Goal: Task Accomplishment & Management: Complete application form

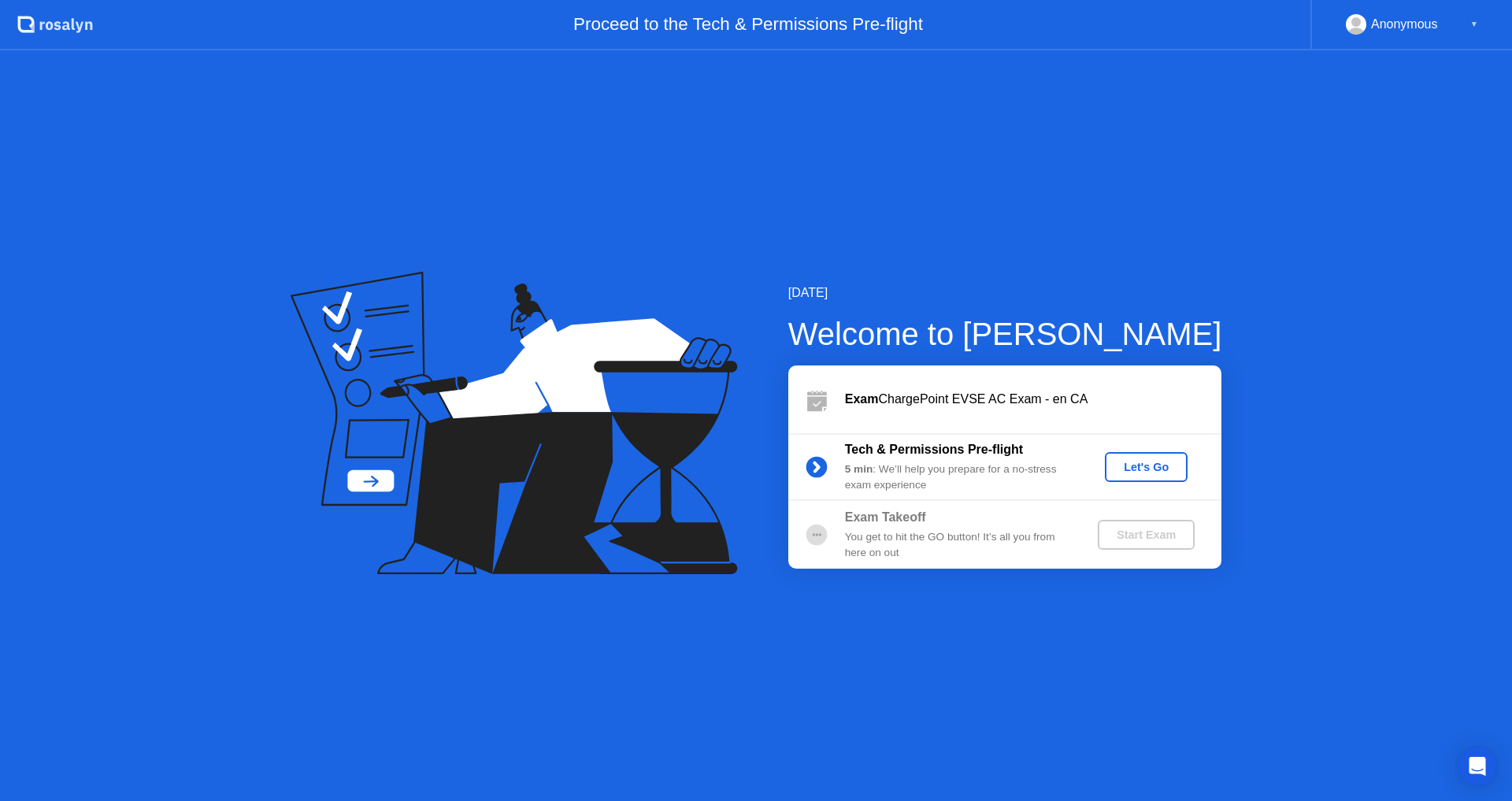
click at [1133, 464] on div "Let's Go" at bounding box center [1146, 467] width 70 height 13
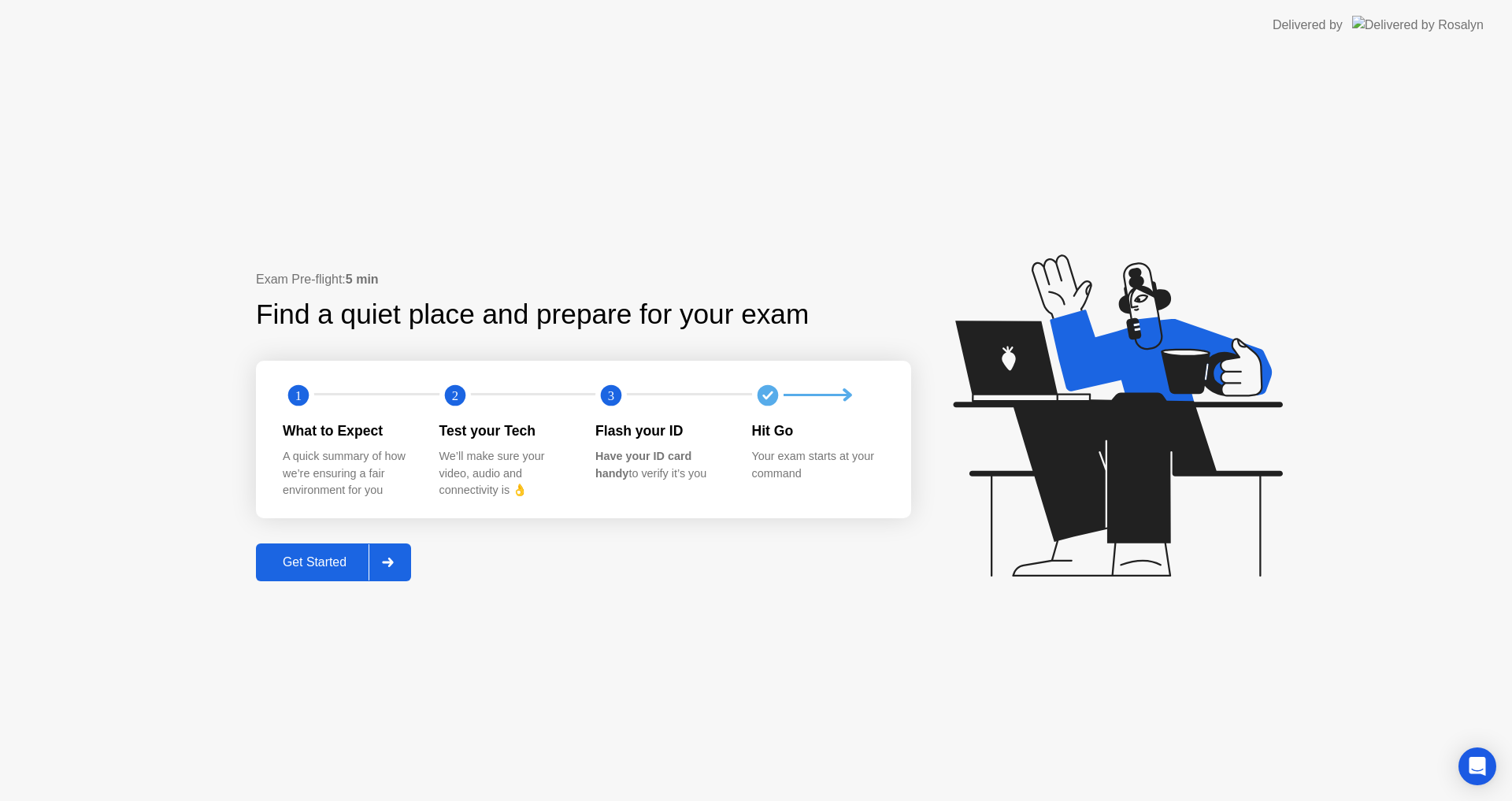
click at [282, 557] on div "Get Started" at bounding box center [315, 561] width 108 height 14
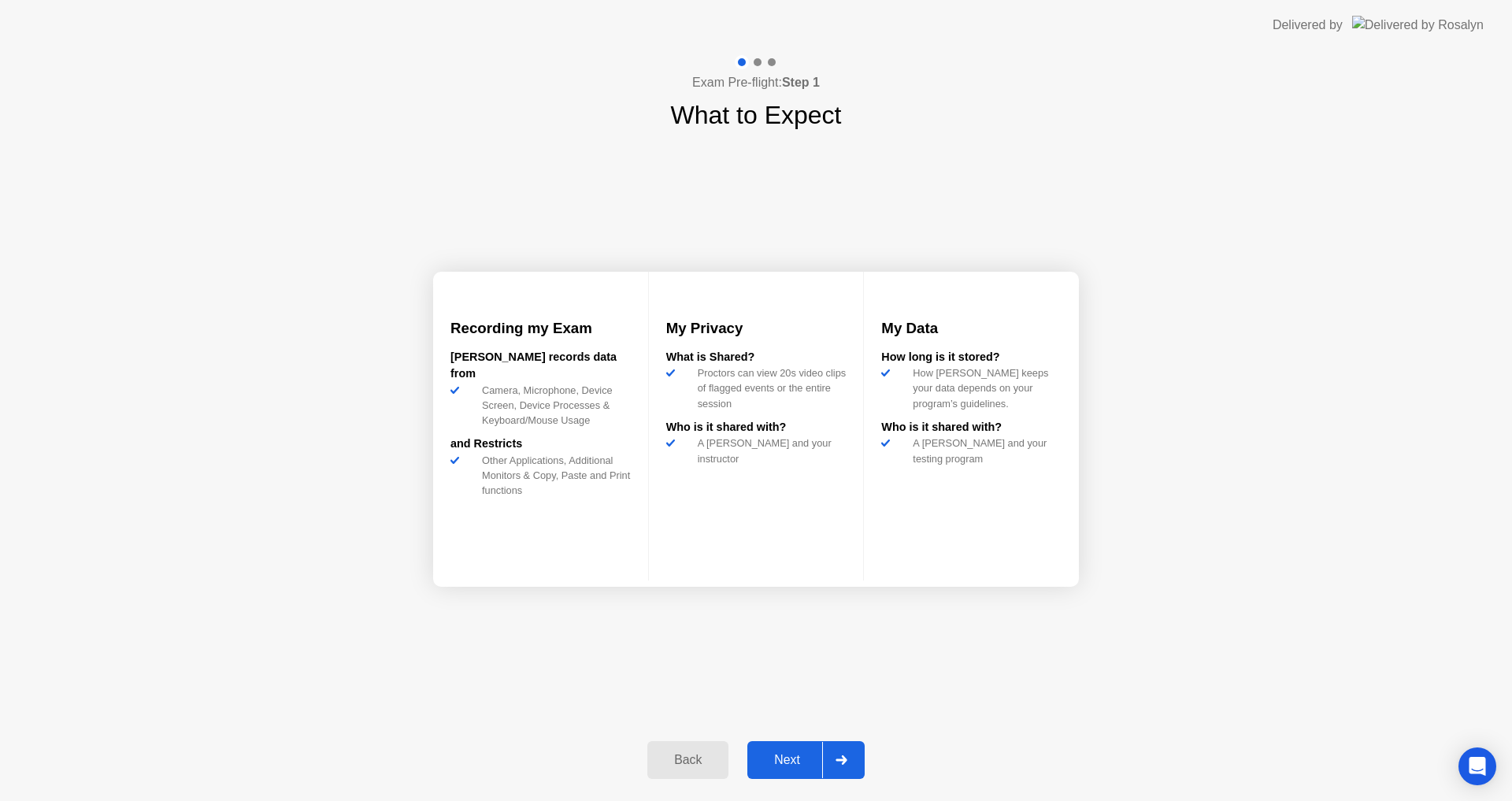
click at [787, 764] on div "Next" at bounding box center [787, 759] width 70 height 14
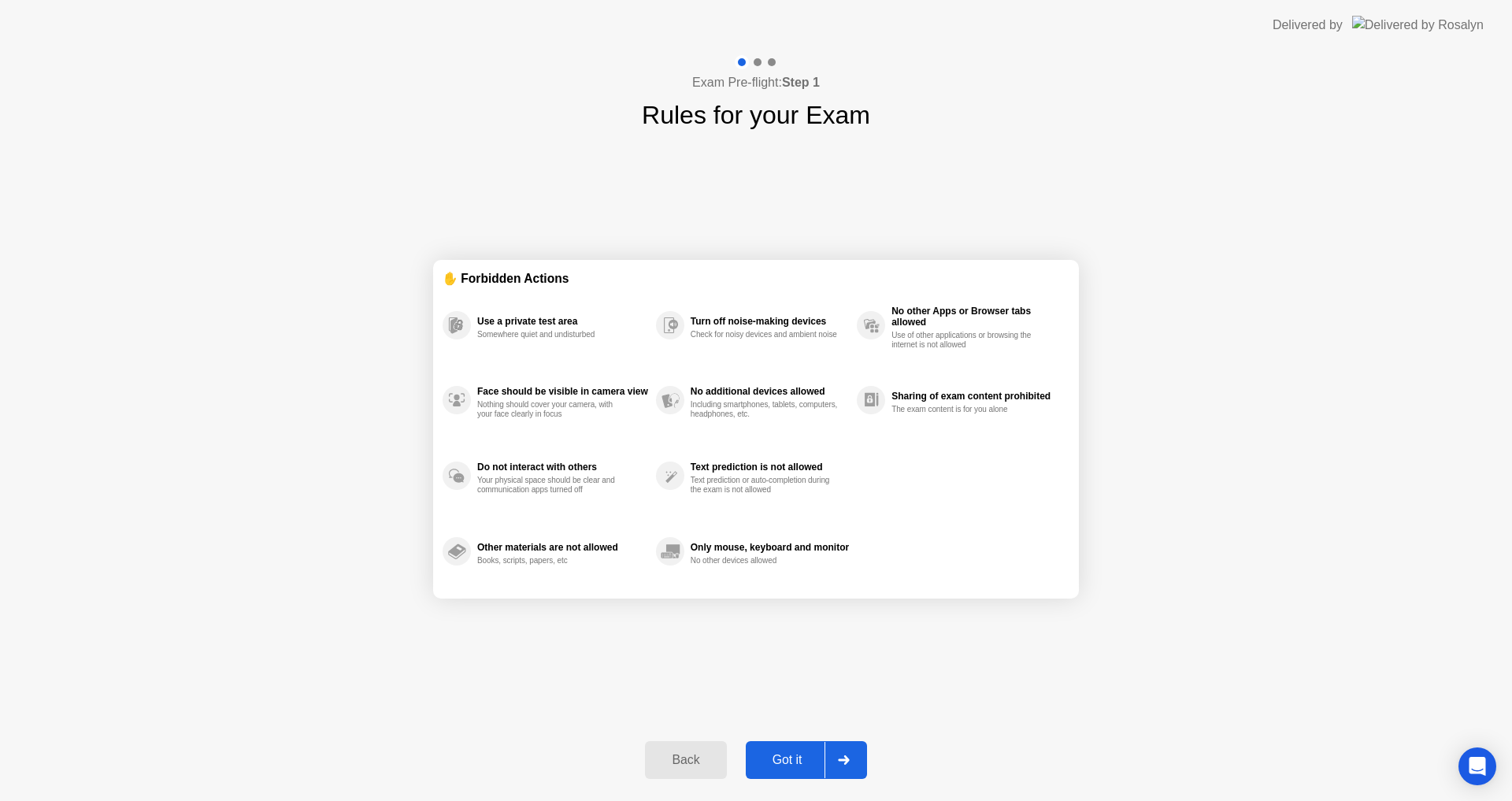
click at [787, 762] on div "Got it" at bounding box center [787, 759] width 74 height 14
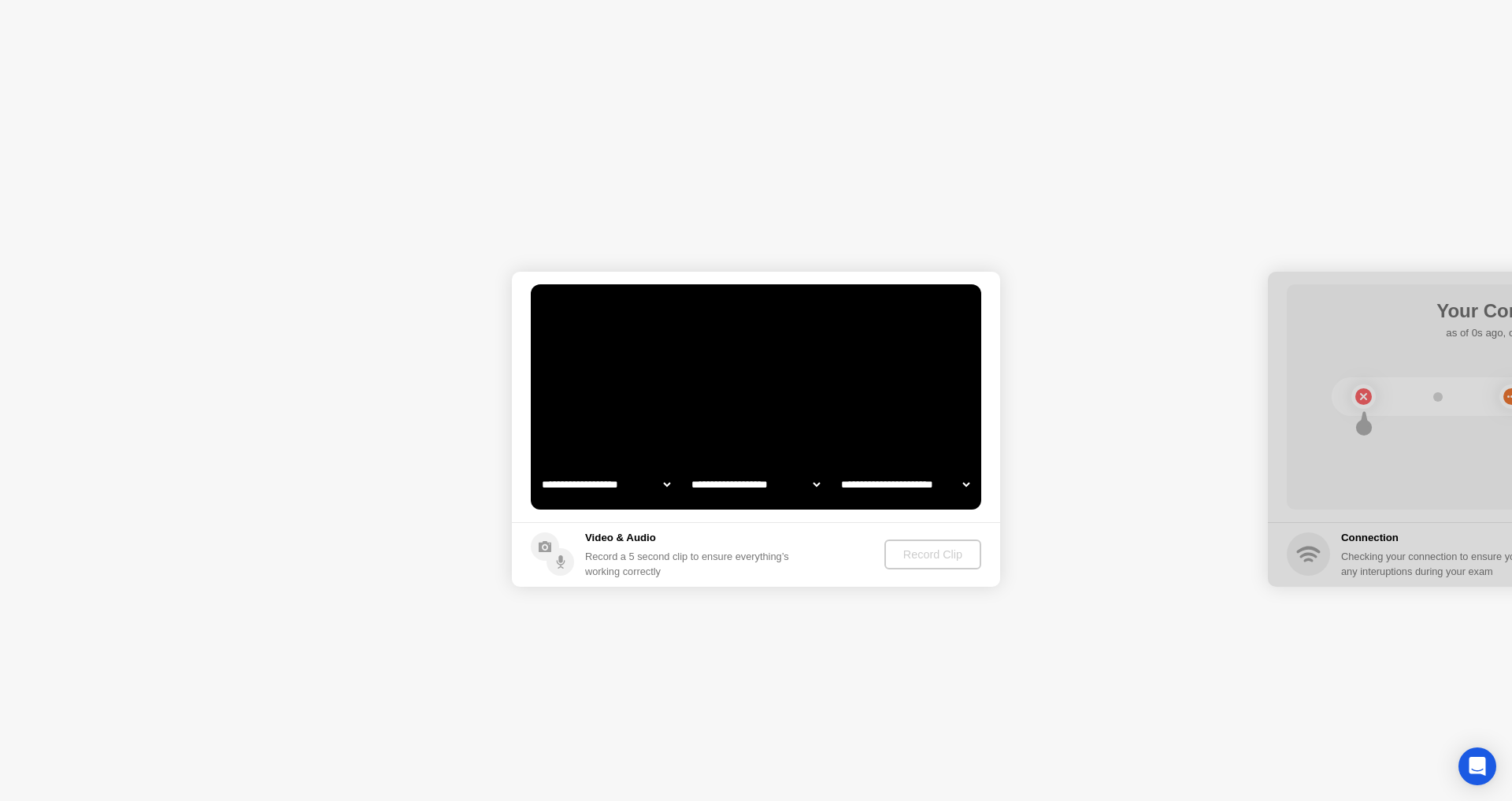
select select "**********"
select select "*******"
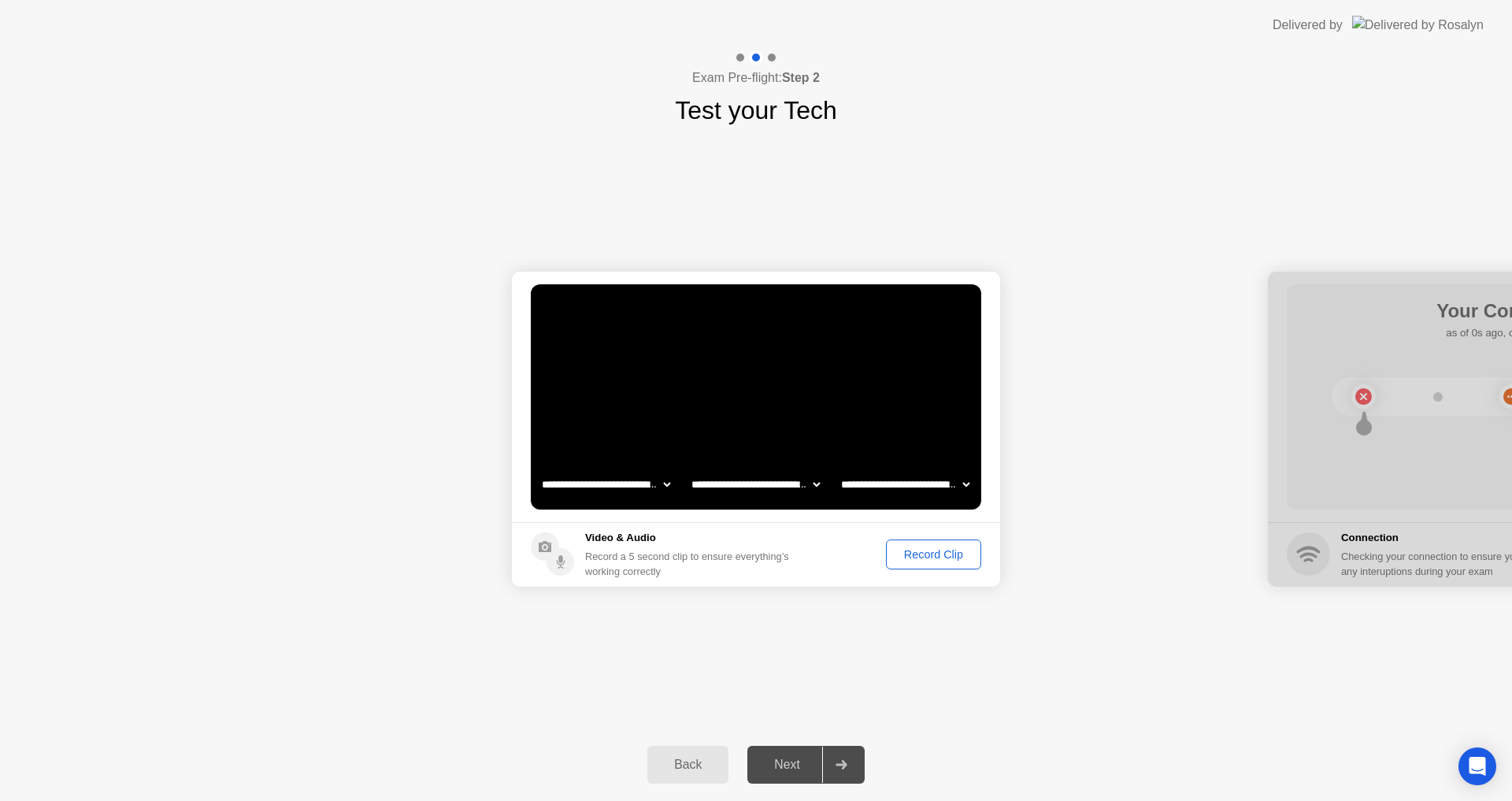
click at [925, 560] on div "Record Clip" at bounding box center [933, 555] width 84 height 13
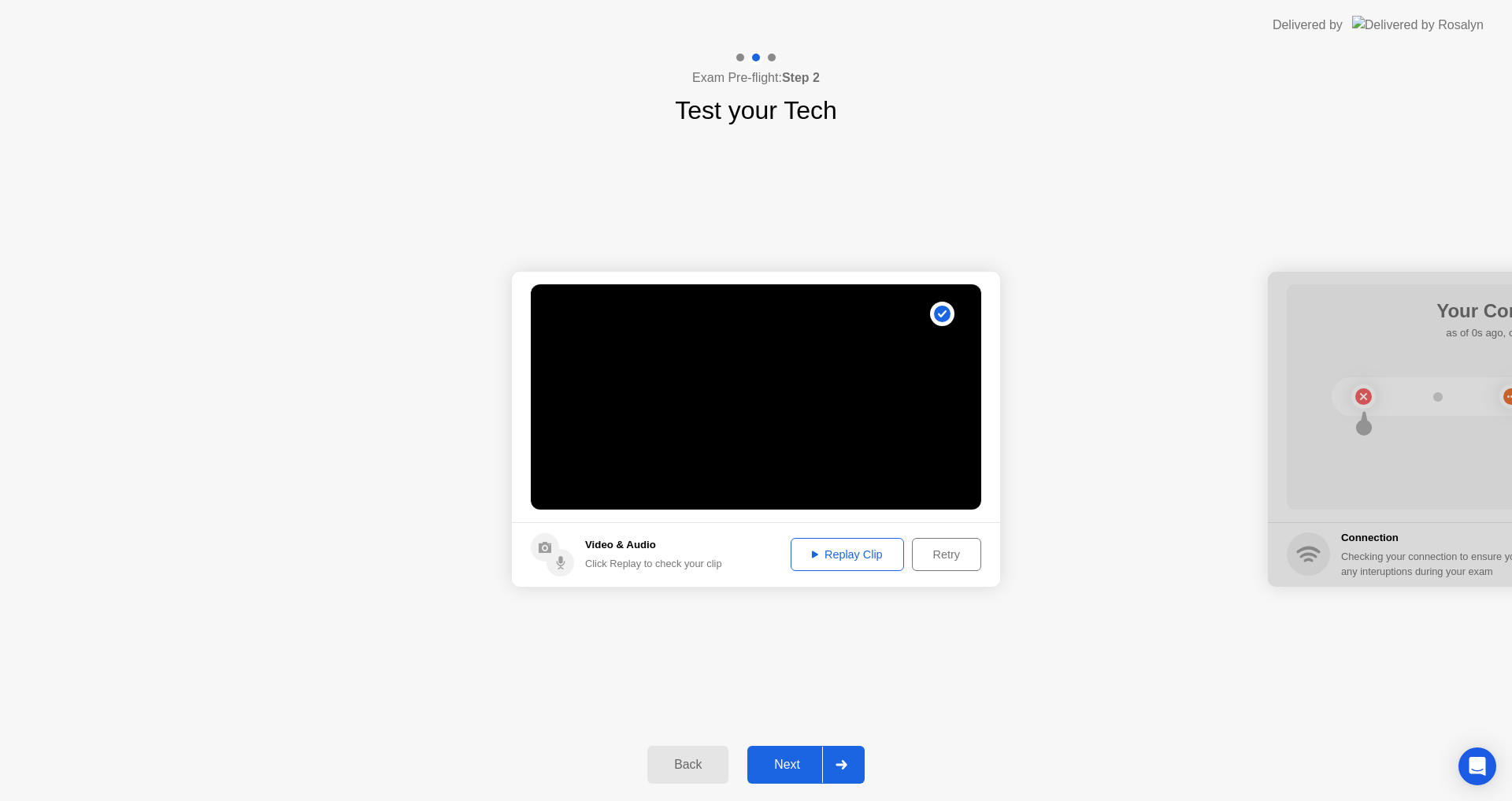
click at [838, 548] on div "Replay Clip" at bounding box center [847, 555] width 103 height 13
click at [776, 763] on div "Next" at bounding box center [787, 765] width 70 height 14
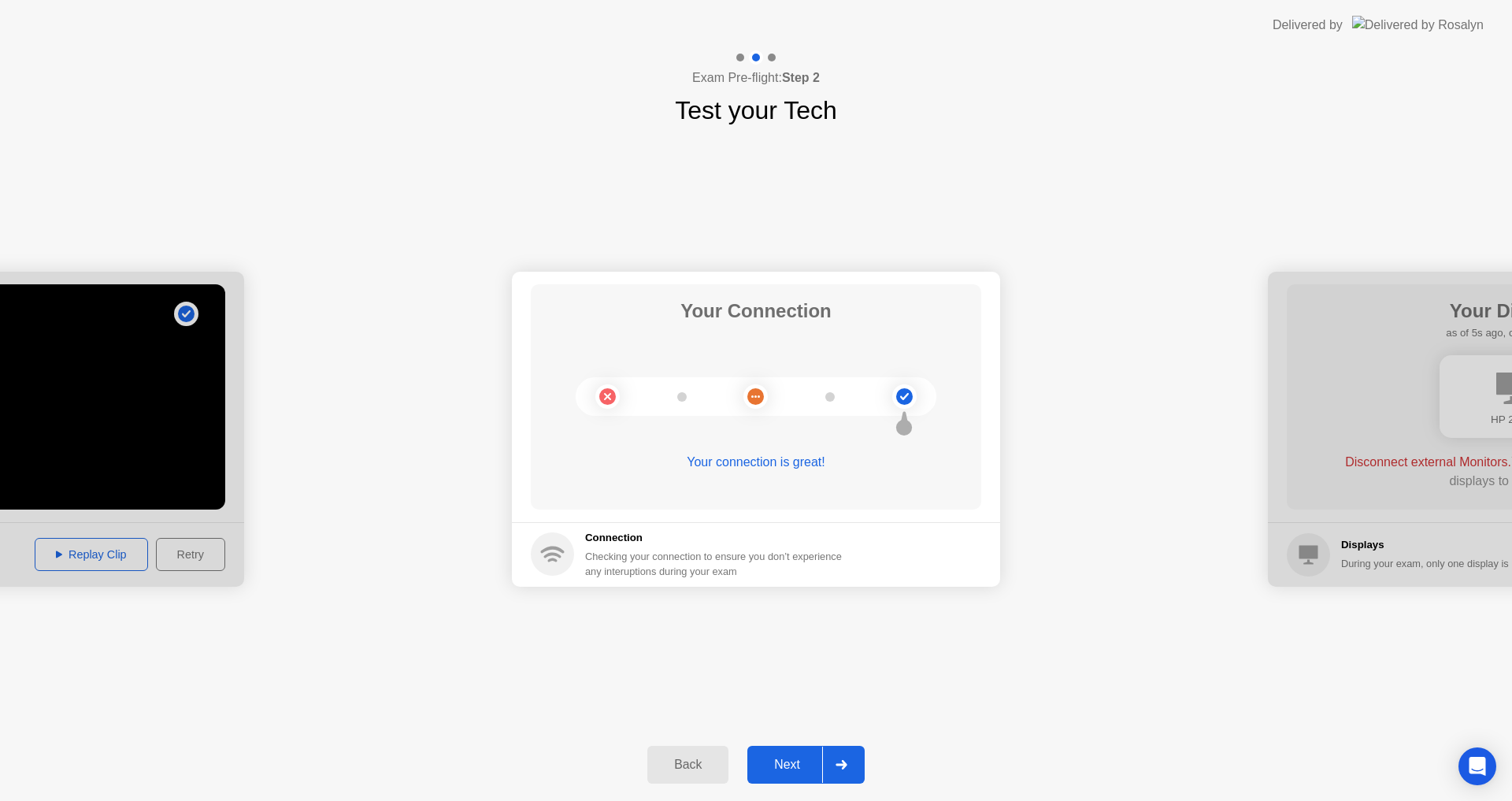
click at [777, 778] on button "Next" at bounding box center [806, 765] width 117 height 38
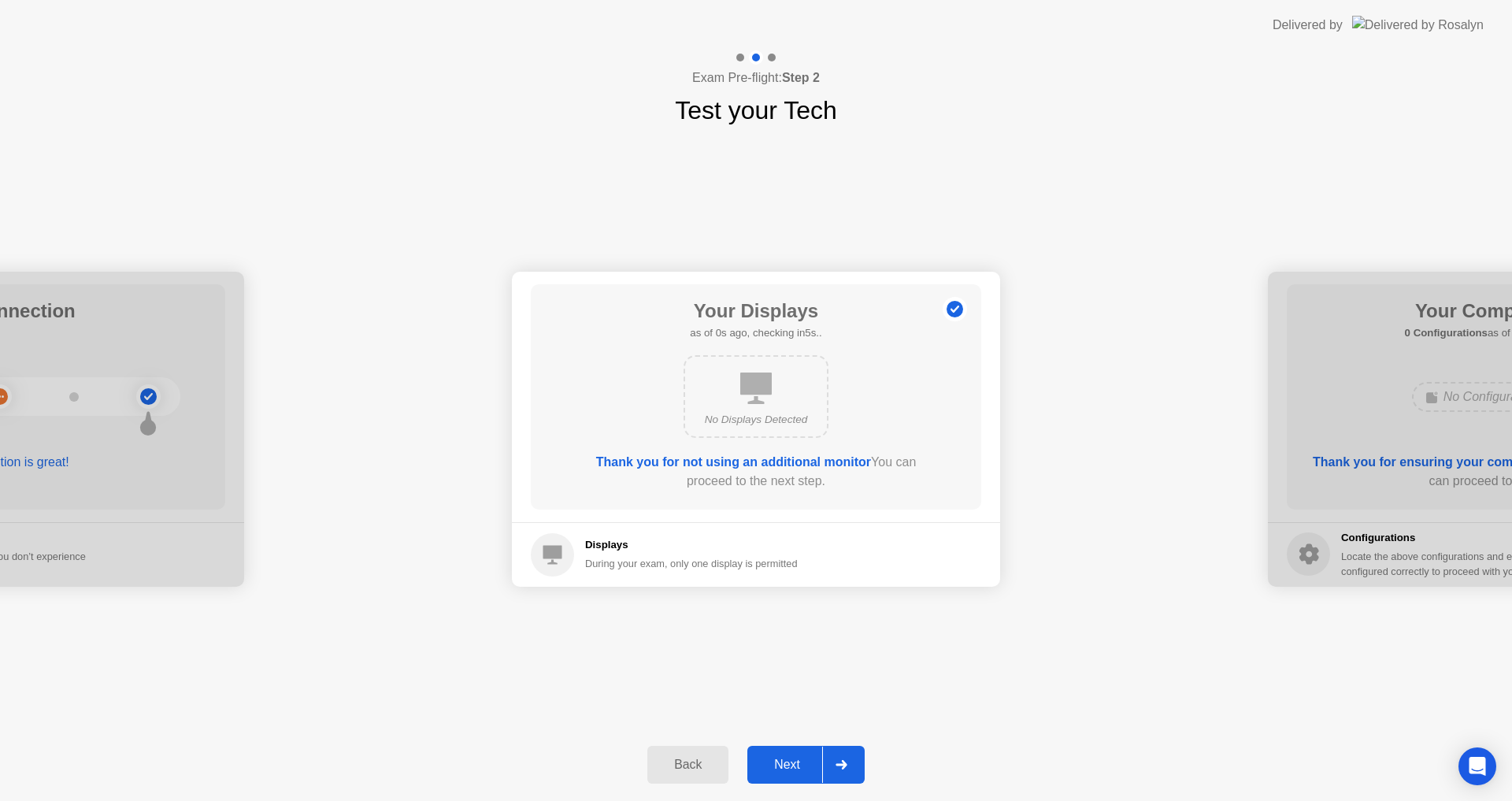
click at [783, 765] on div "Next" at bounding box center [787, 765] width 70 height 14
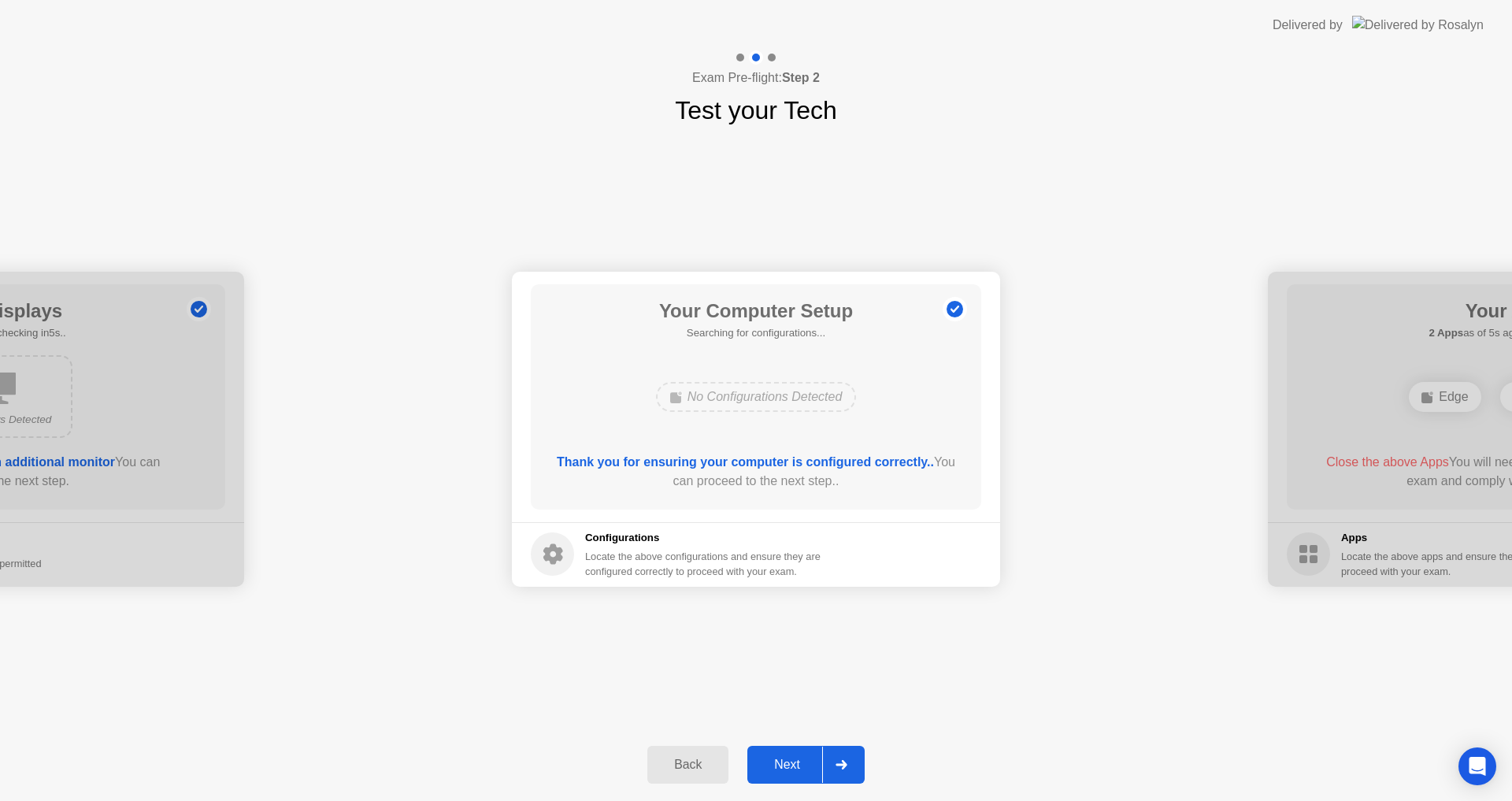
click at [780, 759] on div "Next" at bounding box center [787, 765] width 70 height 14
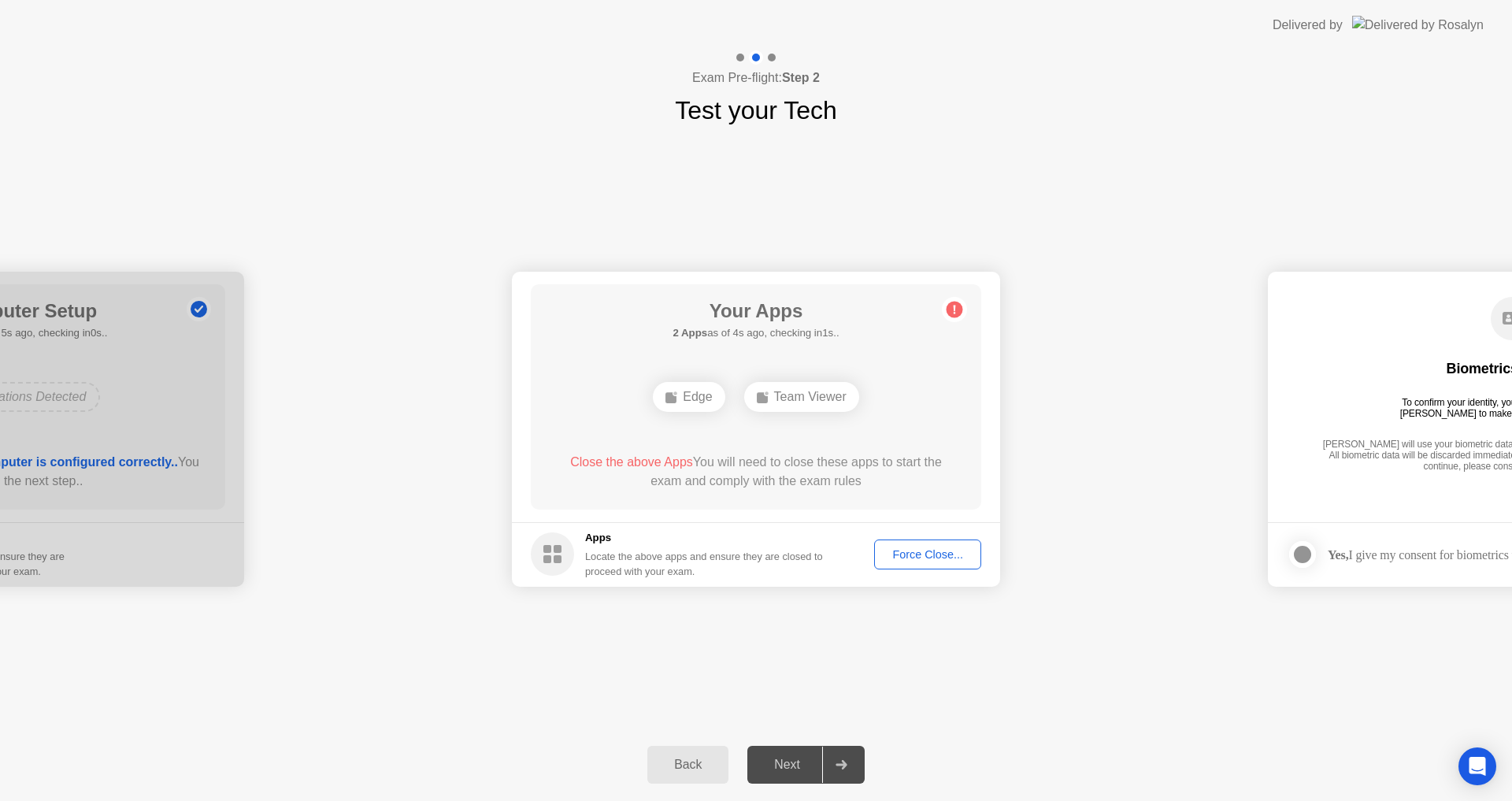
click at [935, 558] on div "Force Close..." at bounding box center [927, 555] width 96 height 13
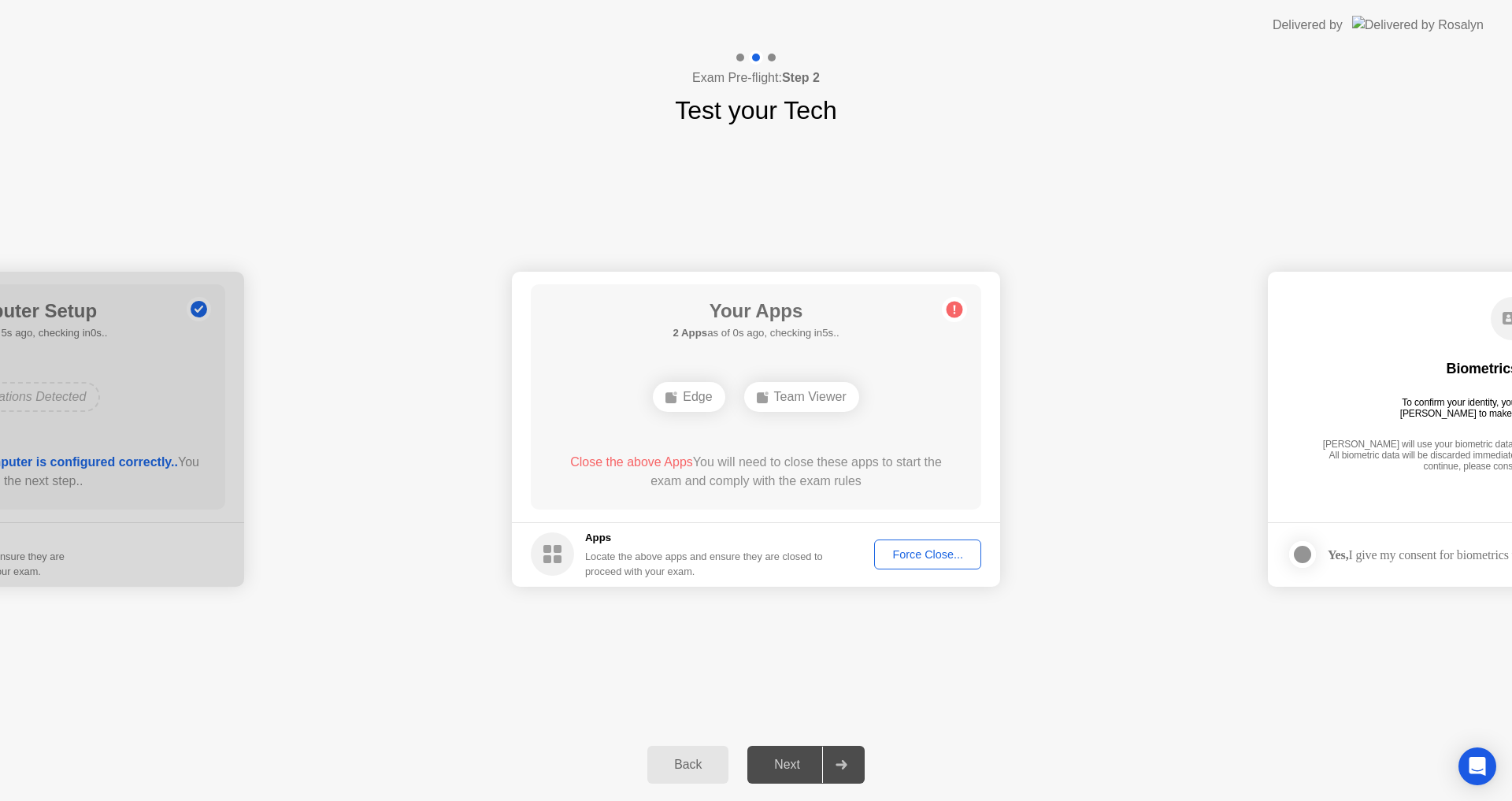
click at [929, 558] on div "Force Close..." at bounding box center [927, 555] width 96 height 13
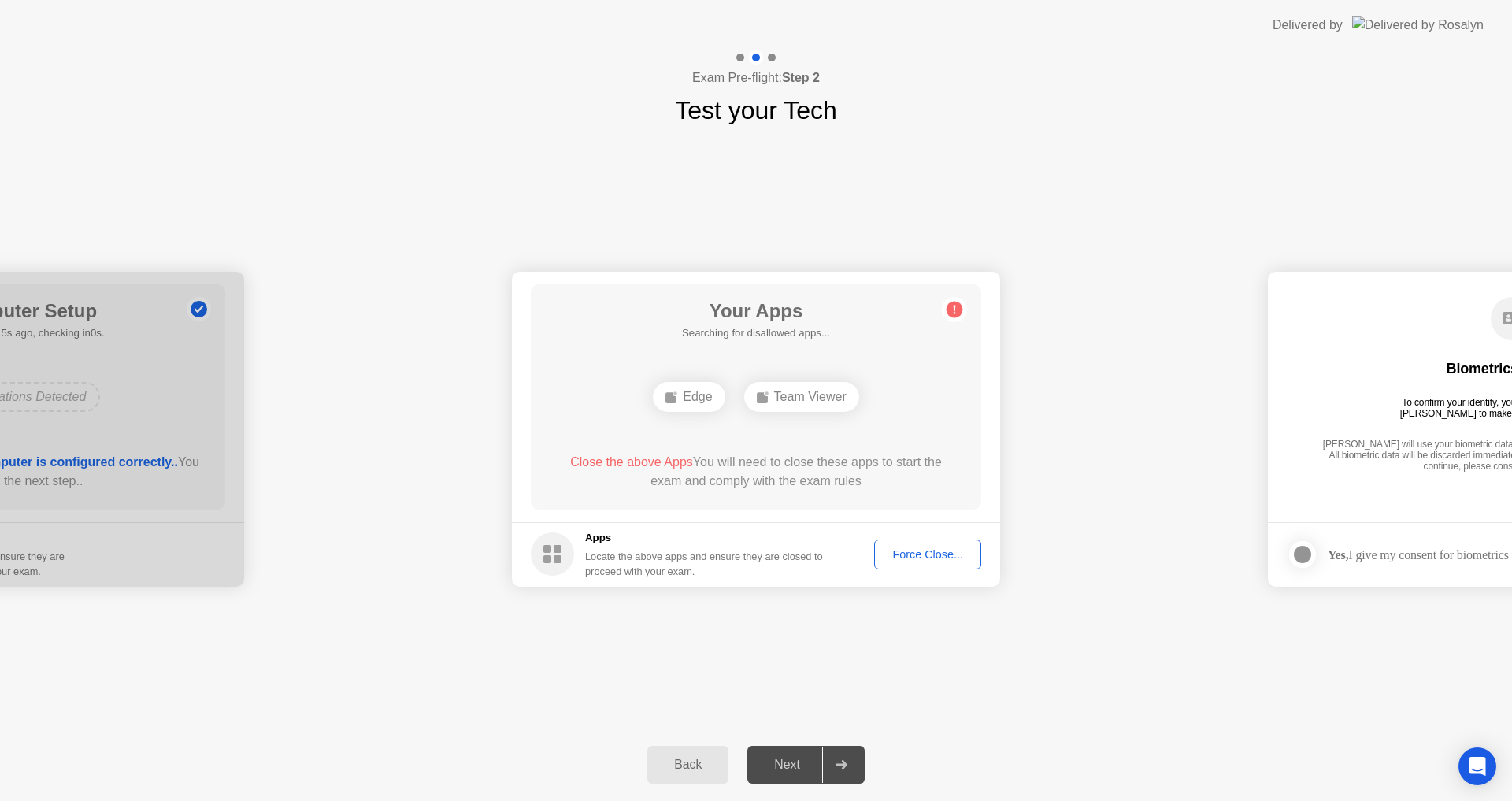
click at [1166, 737] on div "Back Next" at bounding box center [756, 765] width 1512 height 73
click at [1162, 727] on div "**********" at bounding box center [756, 429] width 1512 height 600
click at [920, 550] on div "Force Close..." at bounding box center [927, 555] width 96 height 13
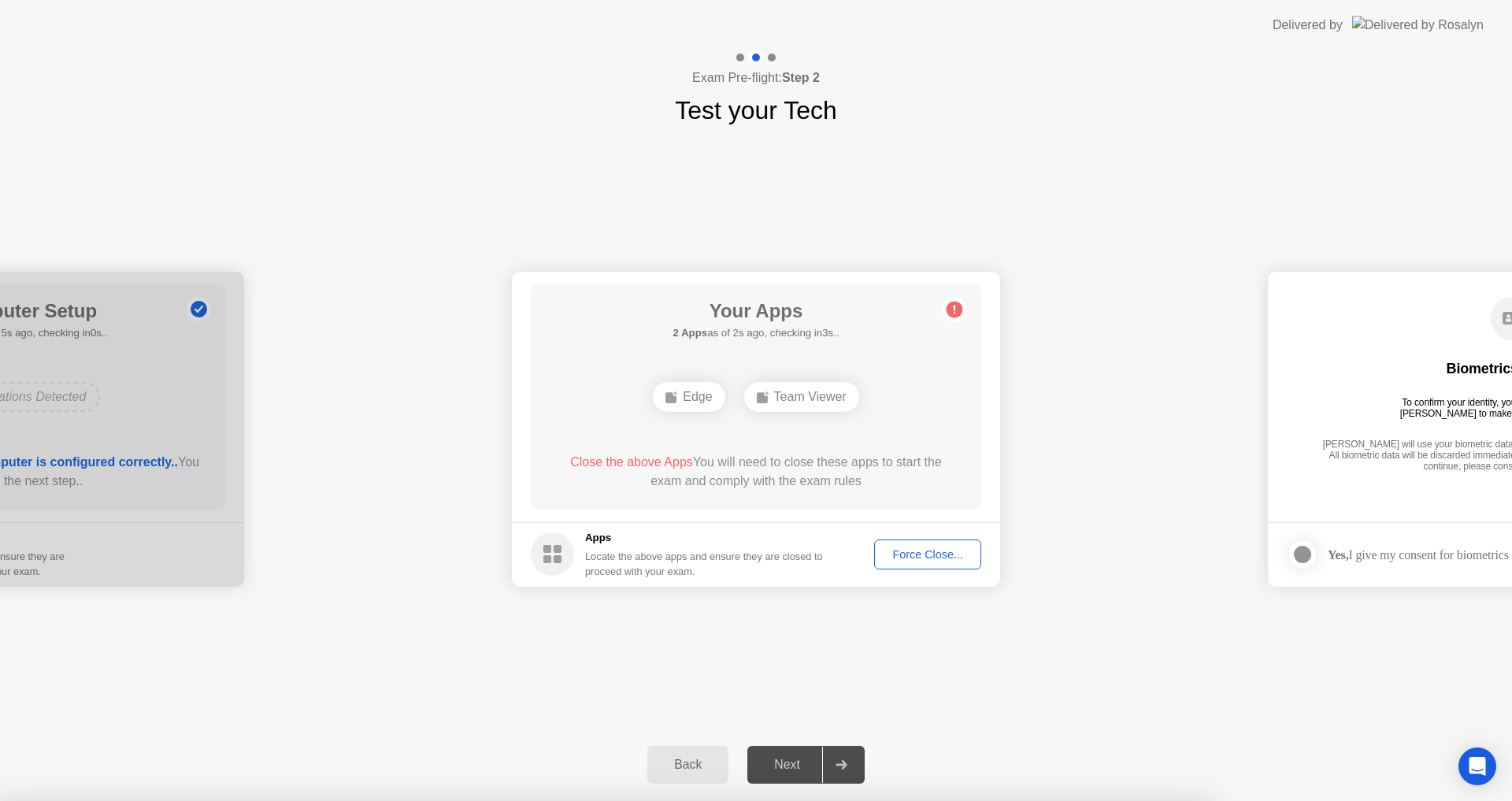
click at [411, 800] on div at bounding box center [756, 801] width 1512 height 0
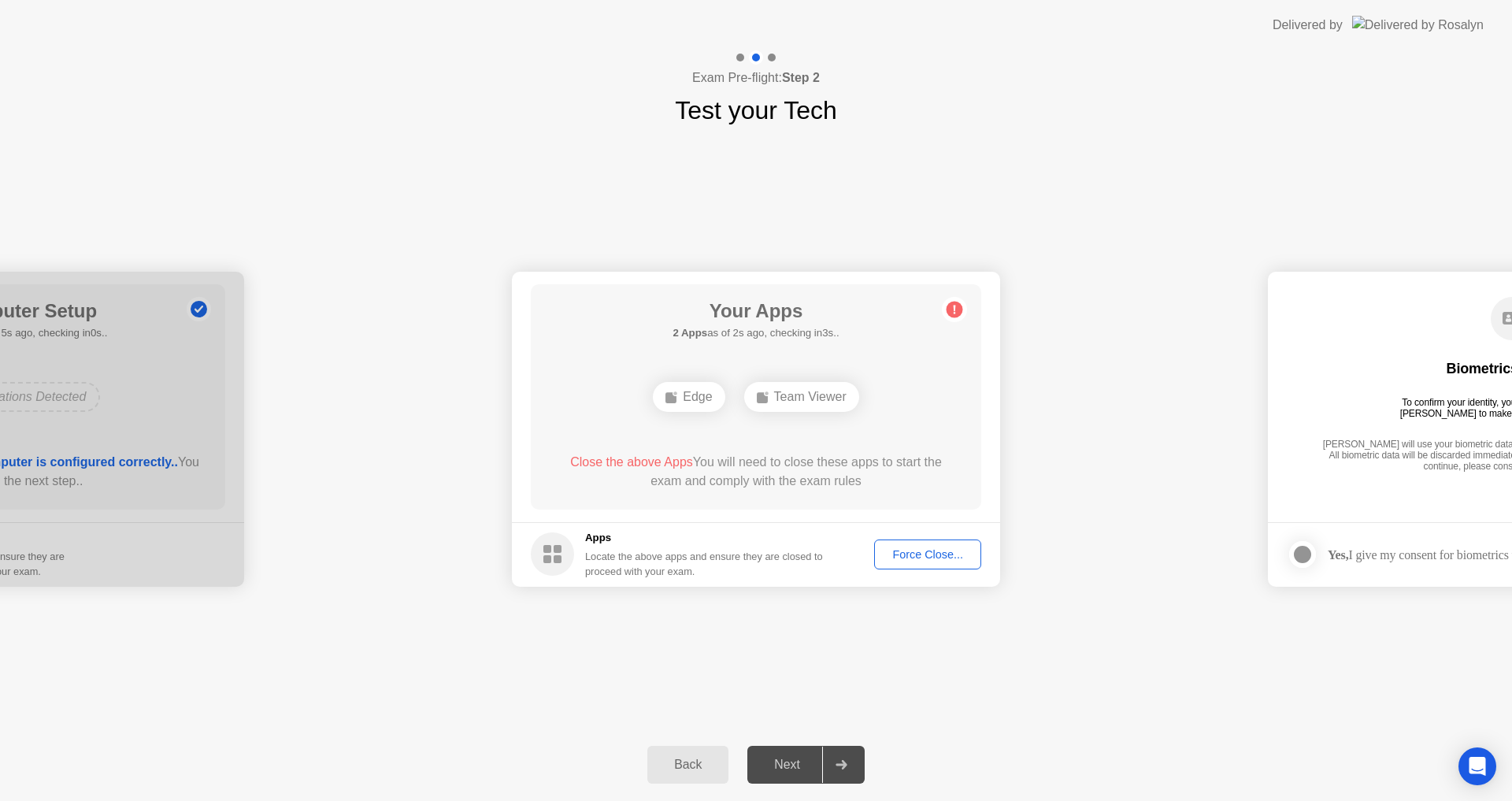
click at [925, 553] on div "Force Close..." at bounding box center [927, 555] width 96 height 13
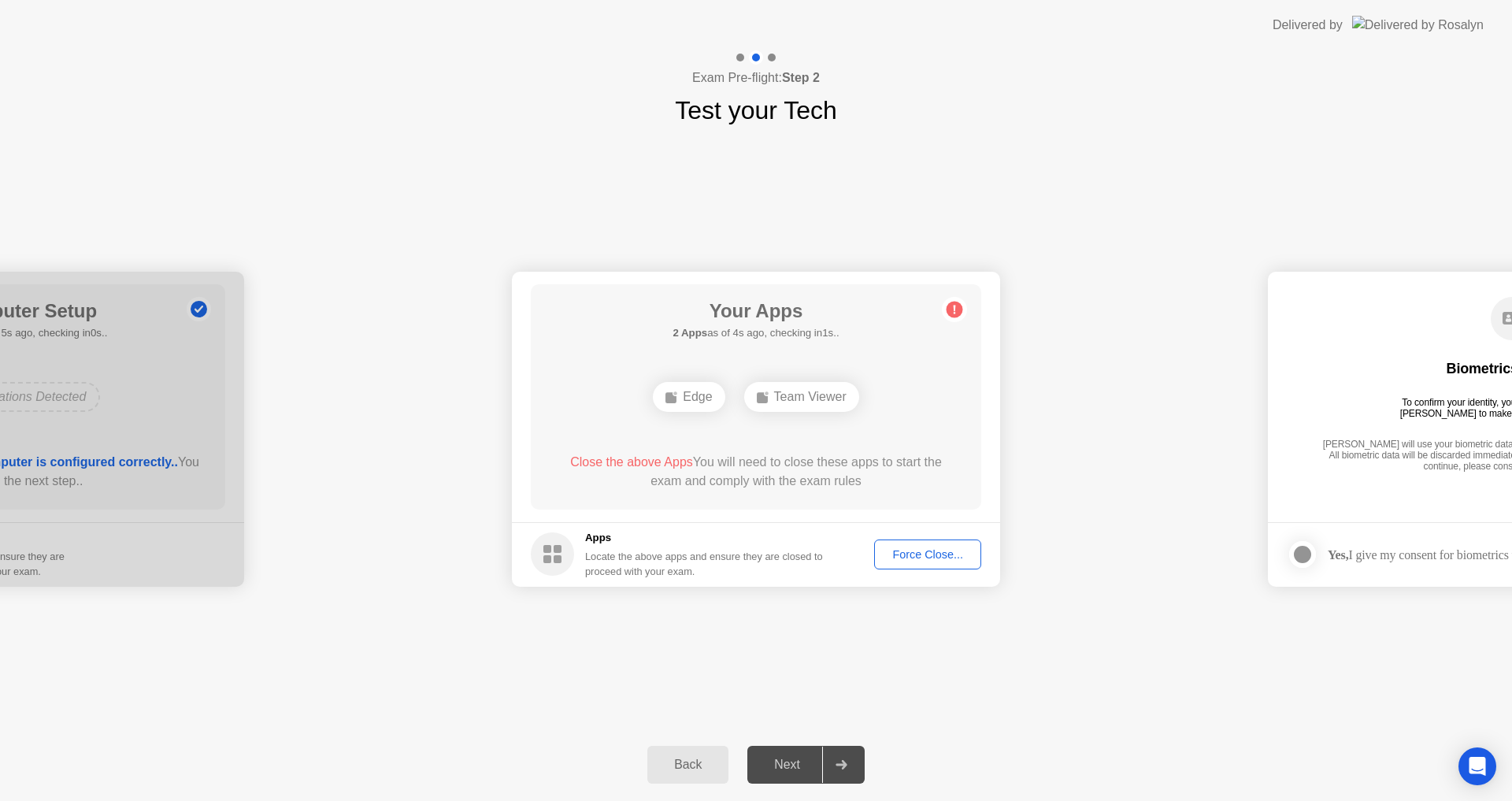
click at [1184, 677] on div "**********" at bounding box center [756, 429] width 1512 height 600
click at [1041, 707] on div "**********" at bounding box center [756, 429] width 1512 height 600
click at [1189, 633] on div "**********" at bounding box center [756, 429] width 1512 height 600
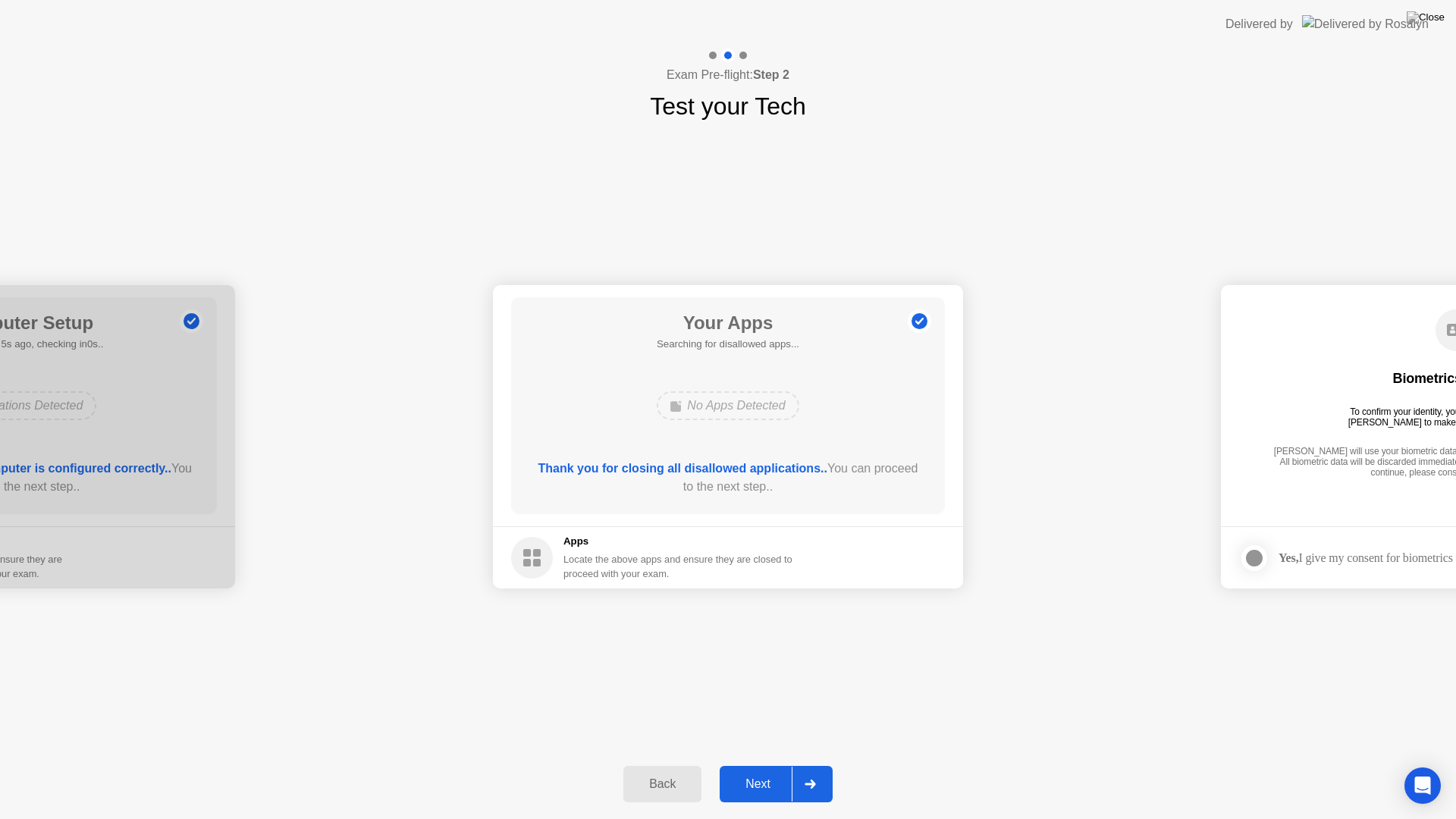
click at [743, 771] on div "Next" at bounding box center [758, 784] width 67 height 13
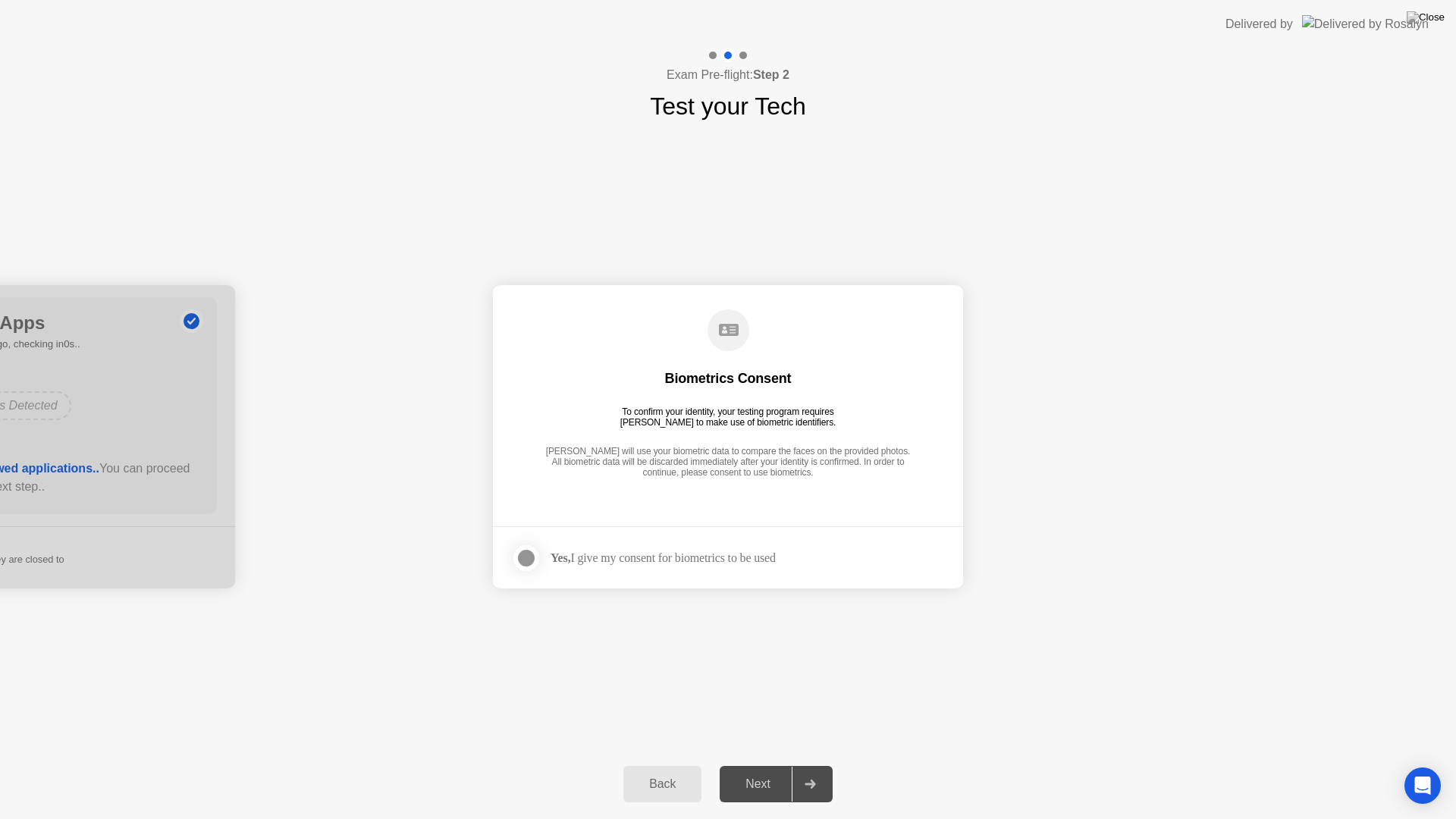
click at [754, 771] on div "Next" at bounding box center [758, 784] width 67 height 13
click at [527, 557] on div at bounding box center [526, 559] width 18 height 18
click at [750, 771] on div "Next" at bounding box center [758, 784] width 67 height 13
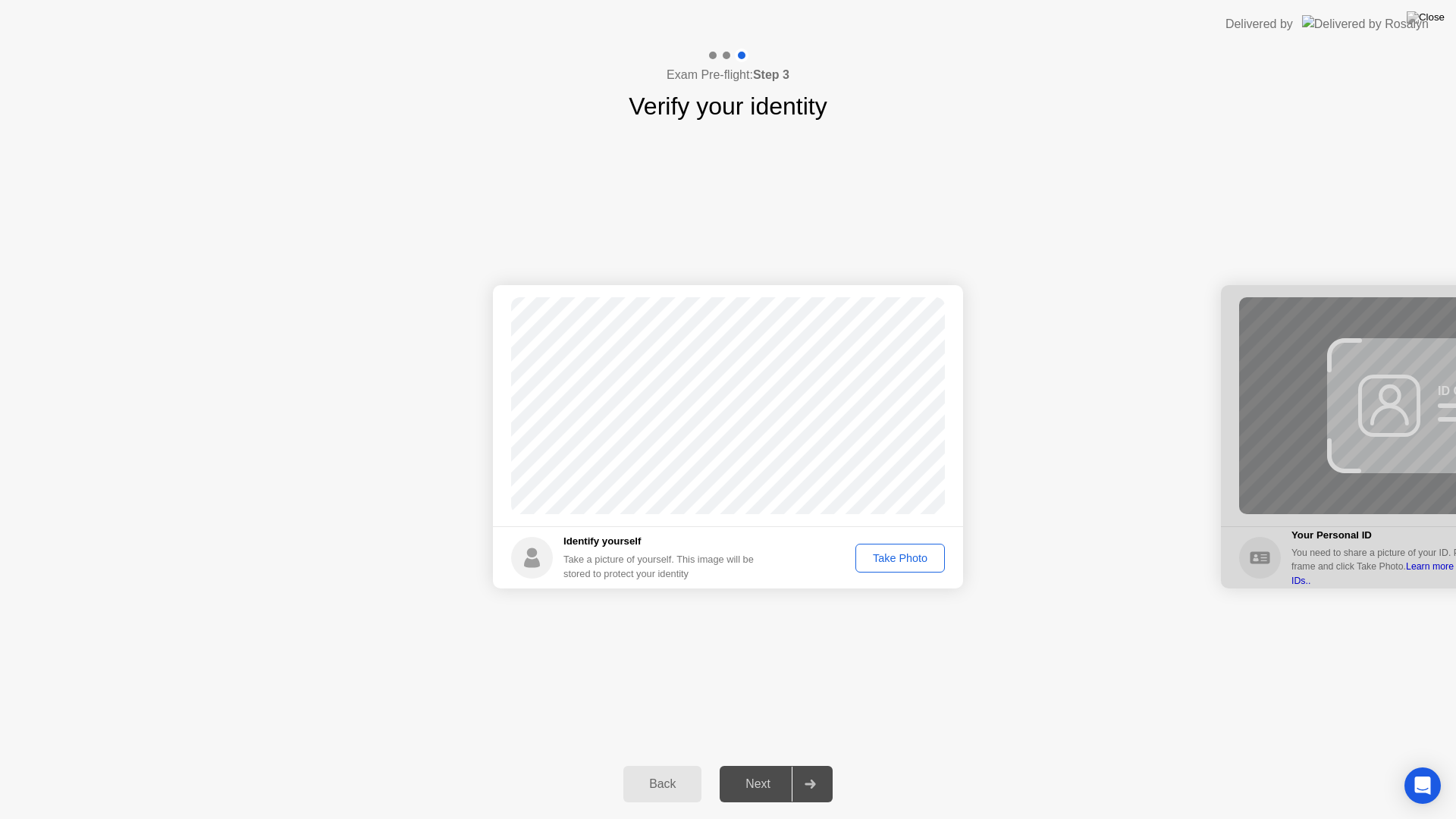
click at [891, 548] on button "Take Photo" at bounding box center [900, 559] width 90 height 29
click at [750, 771] on div "Next" at bounding box center [758, 784] width 67 height 13
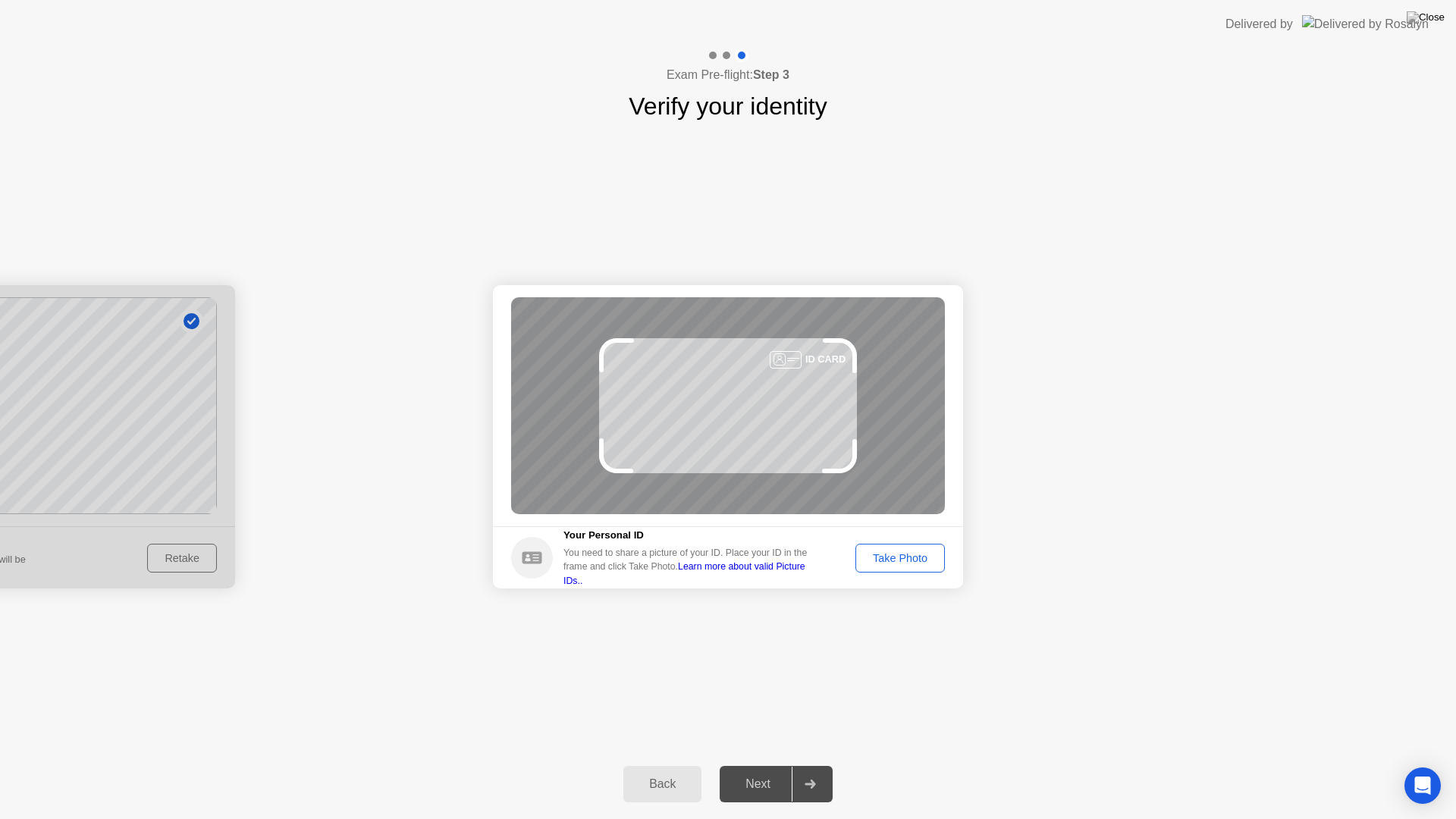
click at [886, 552] on div "Take Photo" at bounding box center [900, 559] width 79 height 13
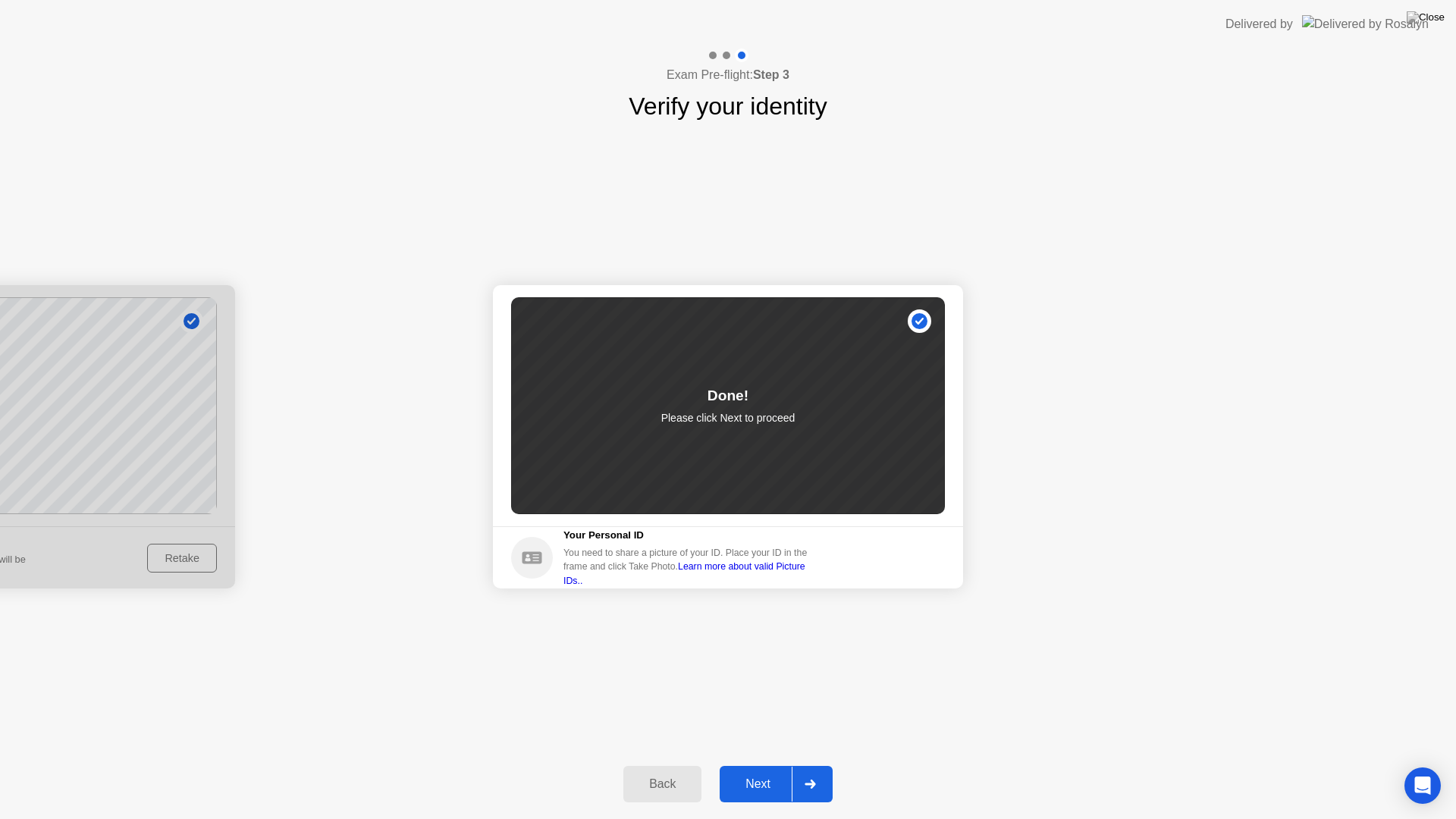
click at [751, 771] on button "Next" at bounding box center [776, 784] width 113 height 37
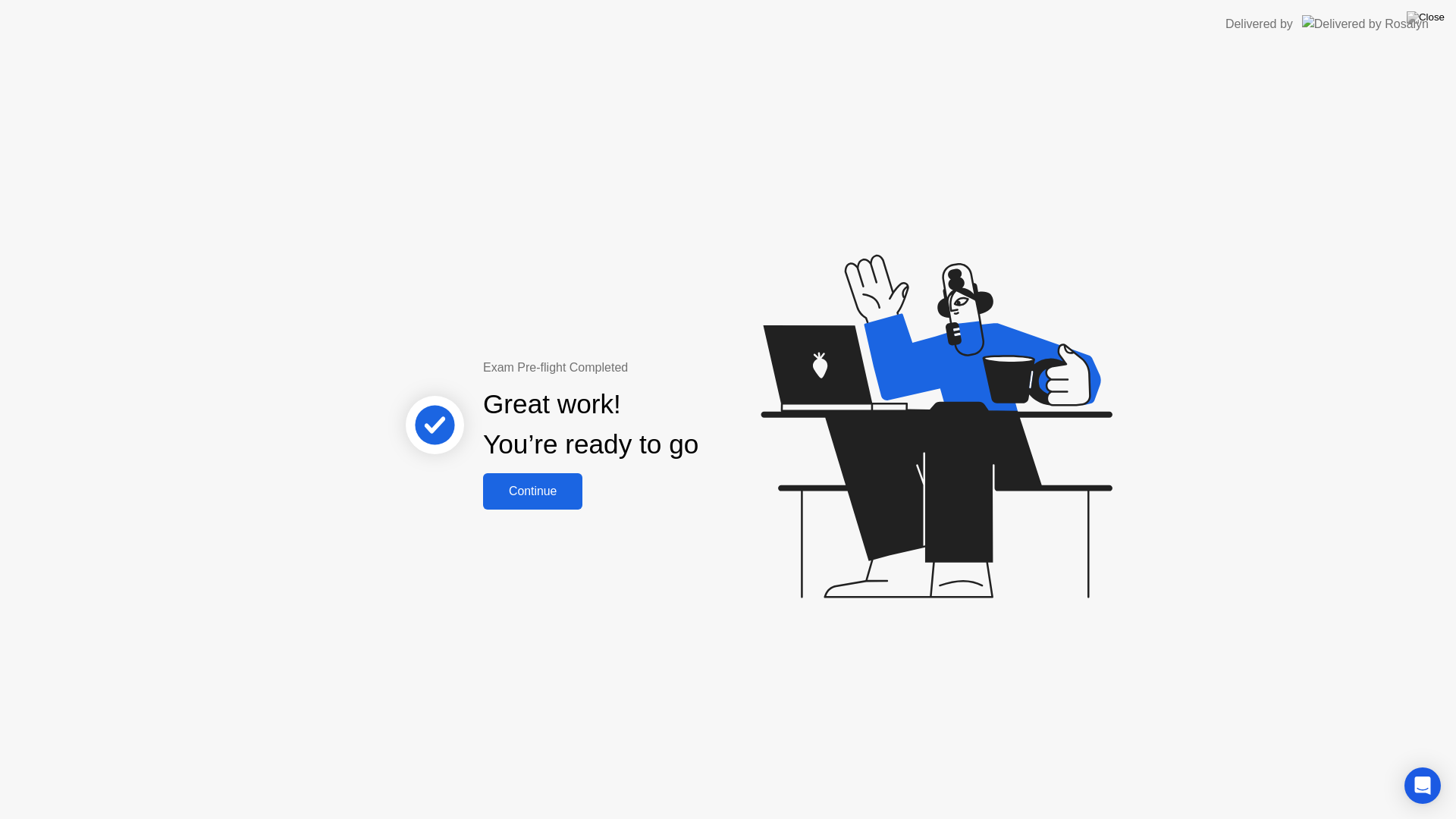
click at [535, 498] on div "Continue" at bounding box center [532, 491] width 91 height 13
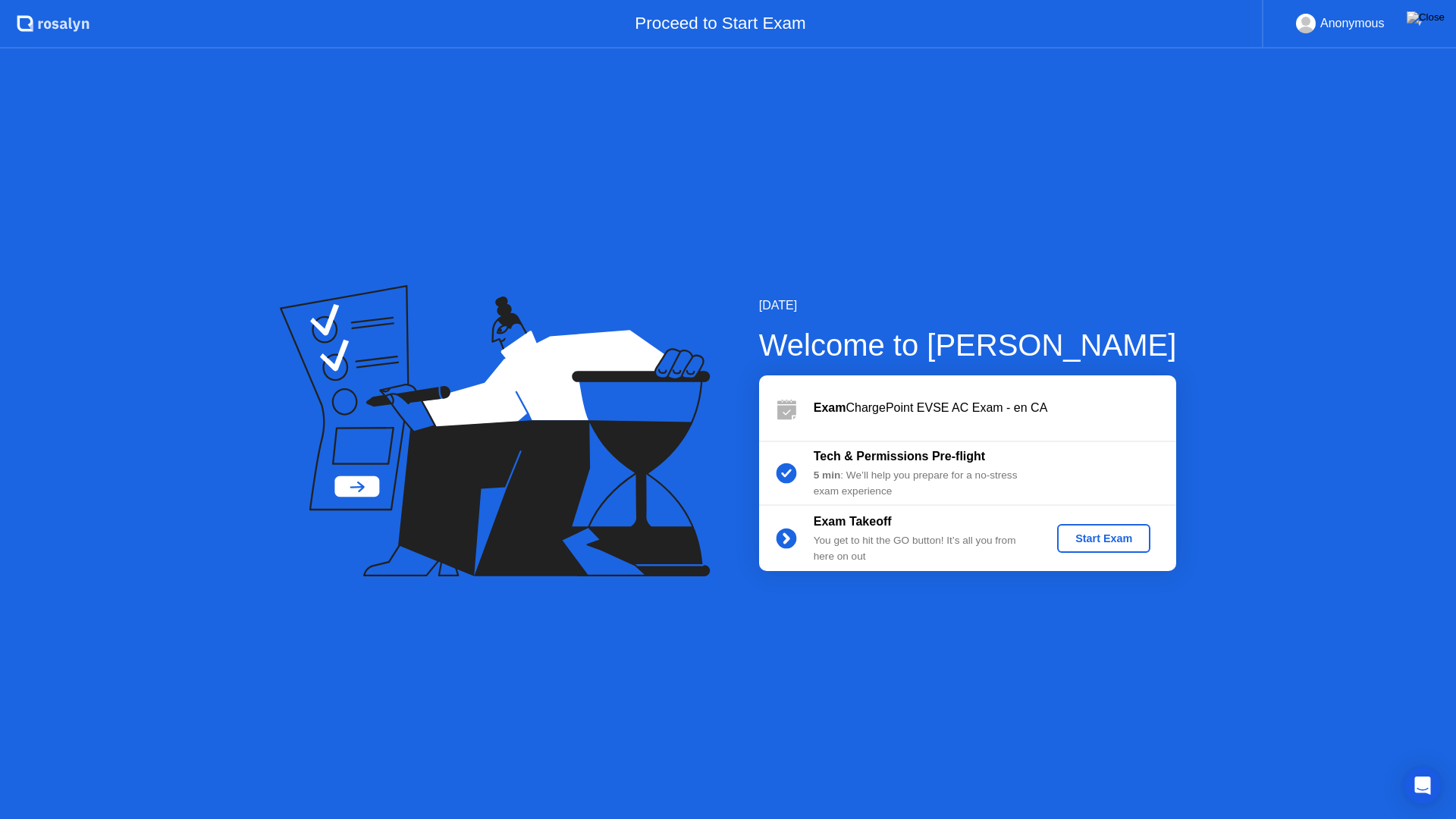
click at [1097, 542] on div "Start Exam" at bounding box center [1103, 539] width 81 height 13
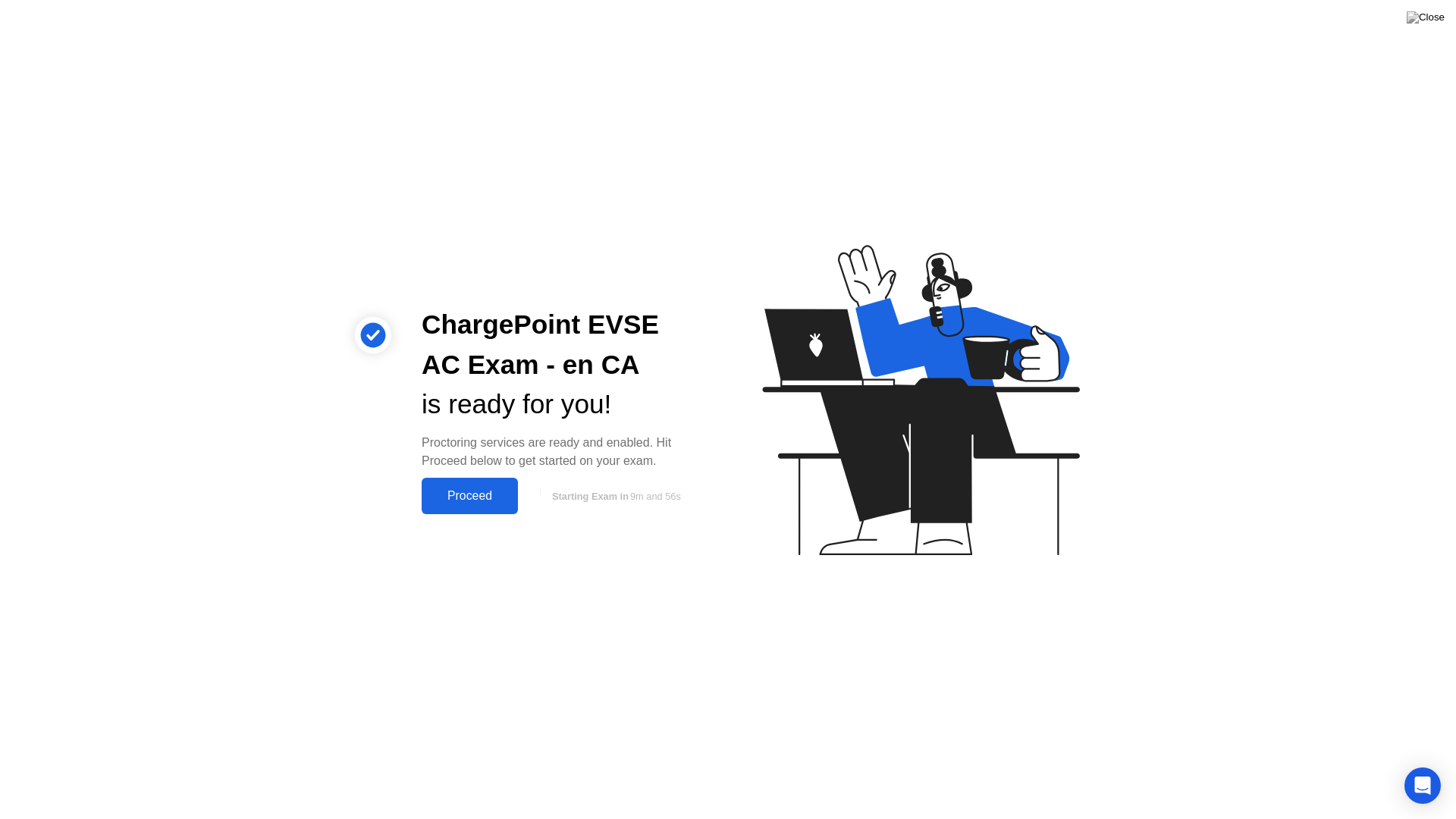
click at [464, 491] on div "Proceed" at bounding box center [469, 496] width 87 height 13
